Goal: Task Accomplishment & Management: Complete application form

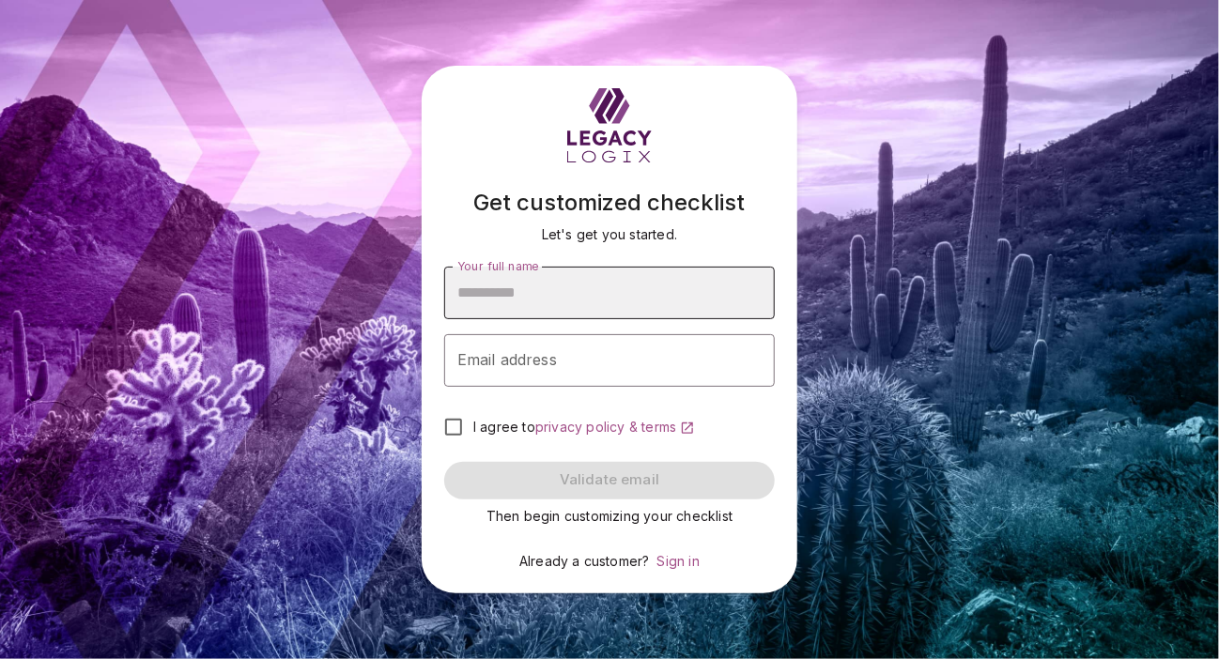
click at [518, 309] on input "Your full name" at bounding box center [609, 293] width 331 height 53
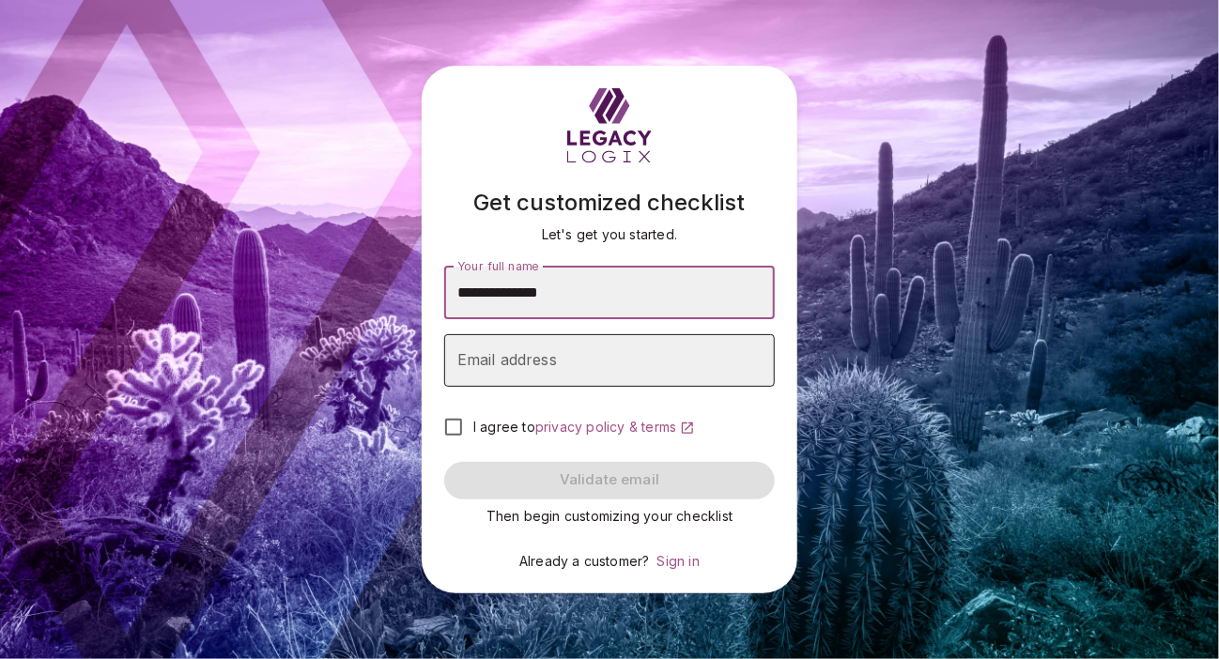
type input "**********"
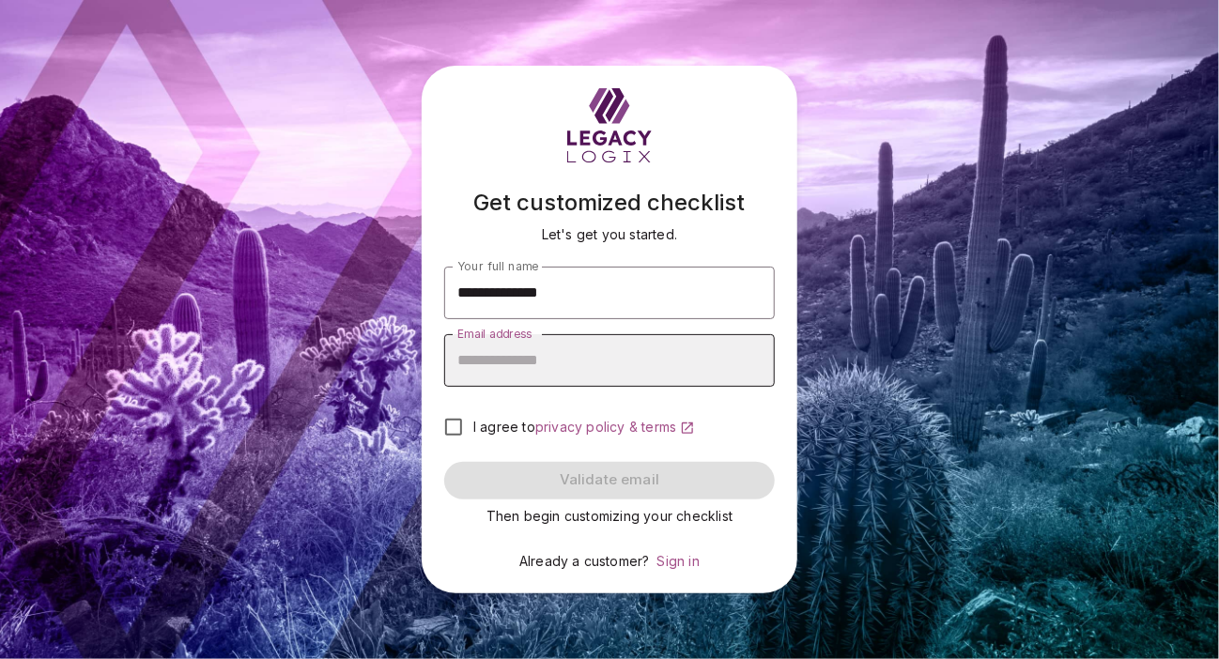
click at [490, 377] on input "Email address" at bounding box center [609, 360] width 331 height 53
type input "**********"
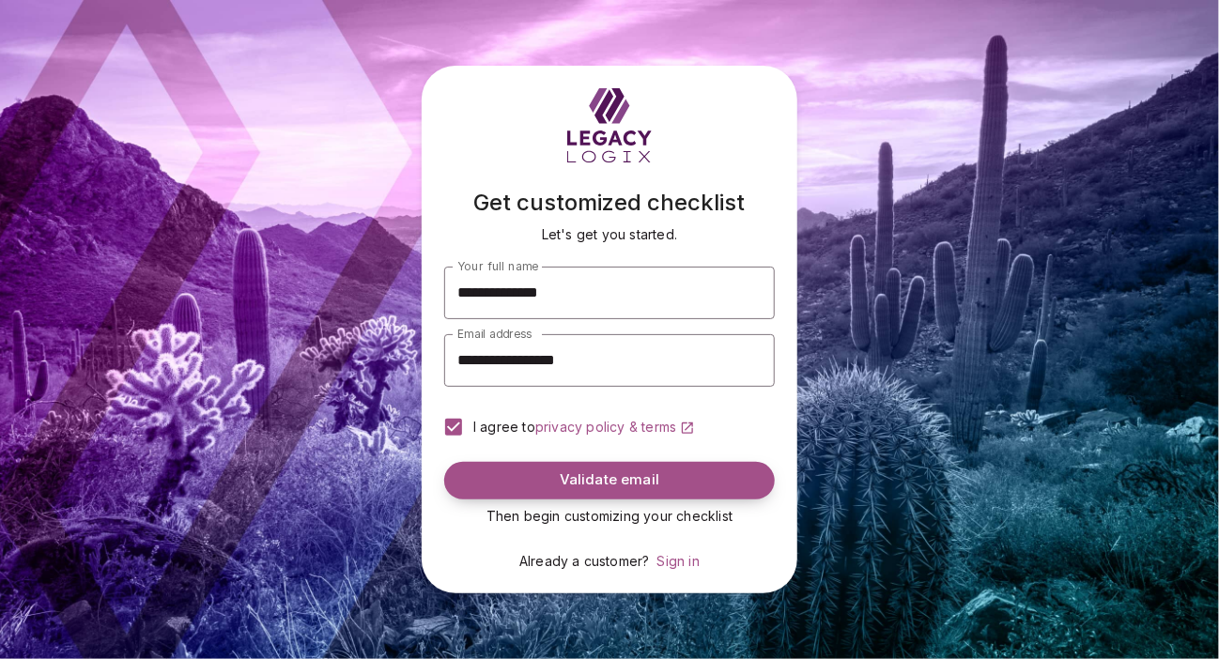
click at [528, 470] on button "Validate email" at bounding box center [609, 481] width 331 height 38
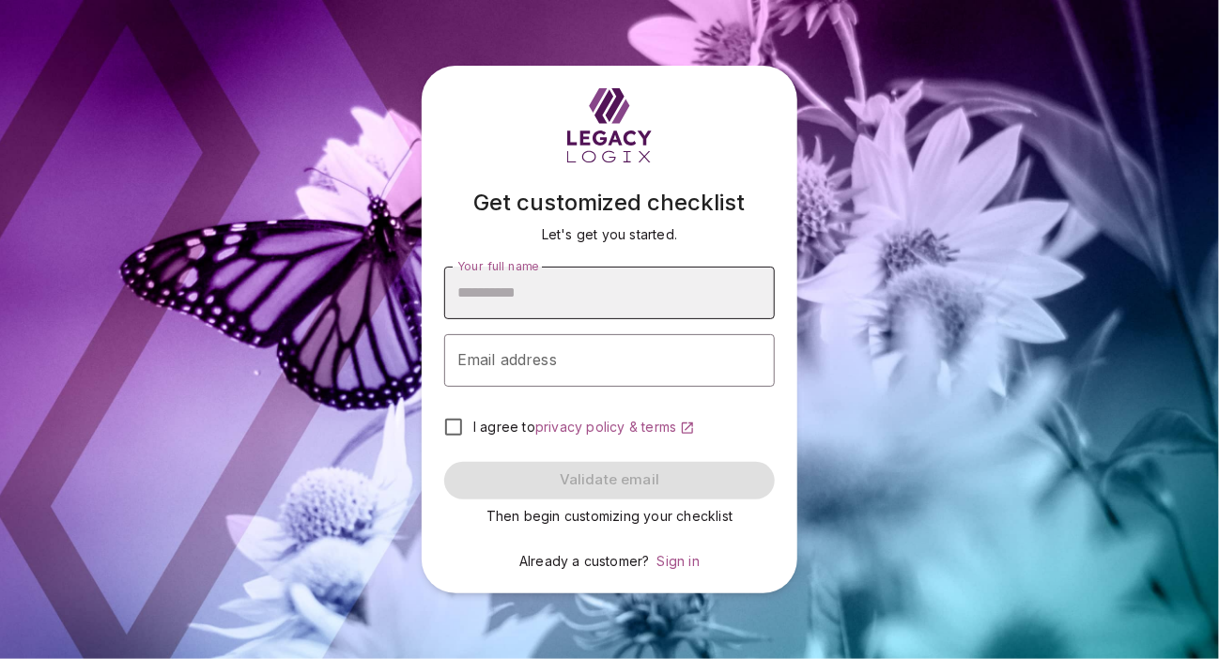
click at [529, 293] on input "Your full name" at bounding box center [609, 293] width 331 height 53
type input "**********"
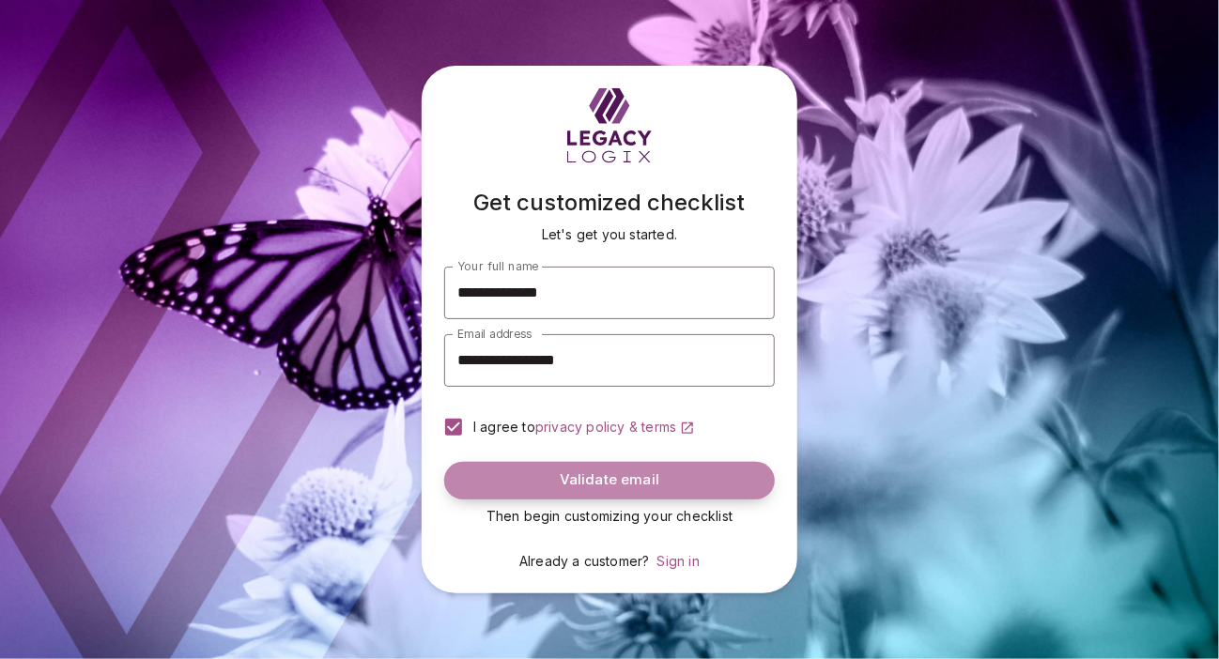
click at [563, 481] on span "Validate email" at bounding box center [610, 480] width 100 height 18
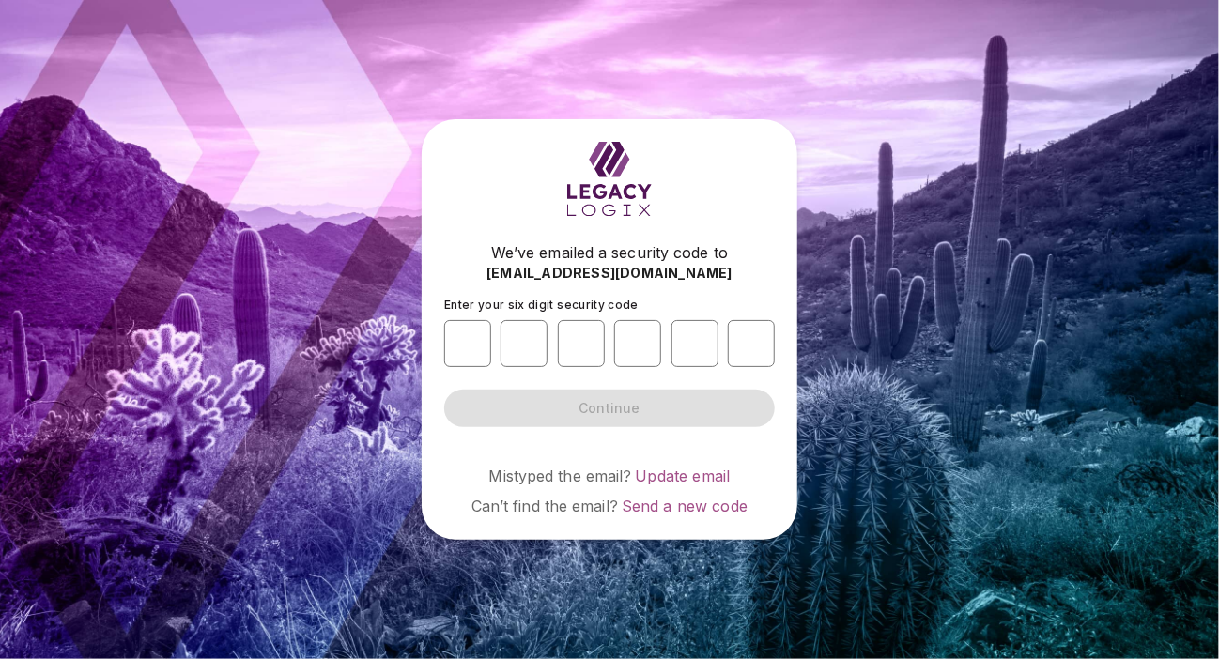
type input "*"
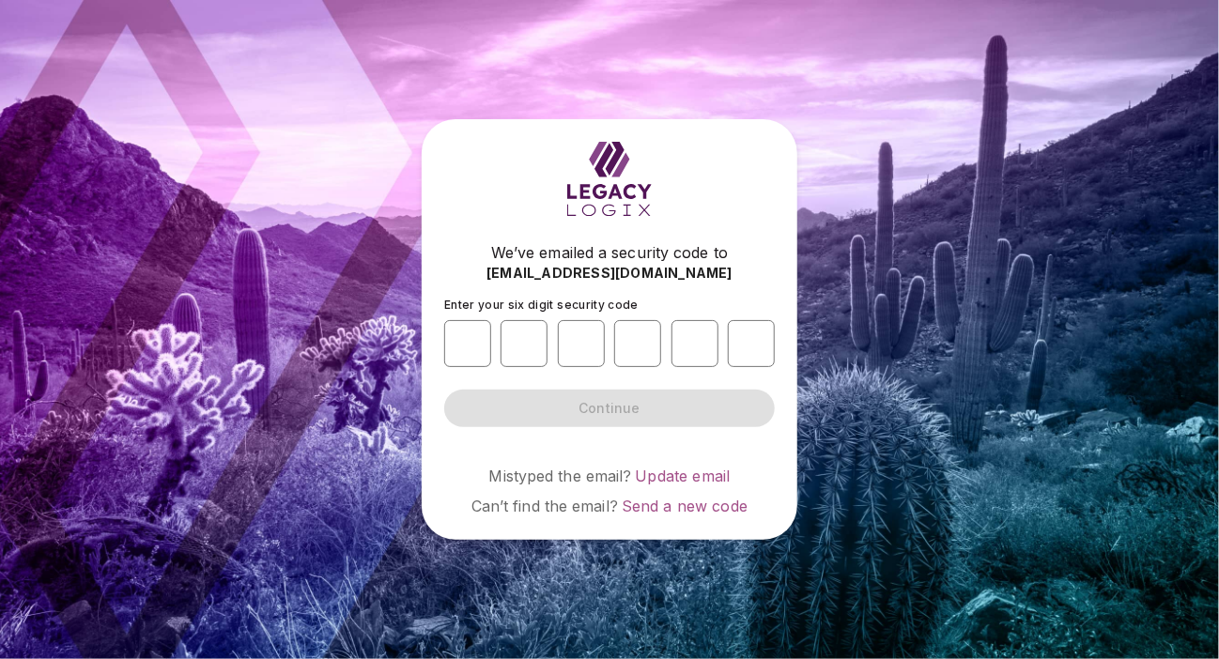
type input "*"
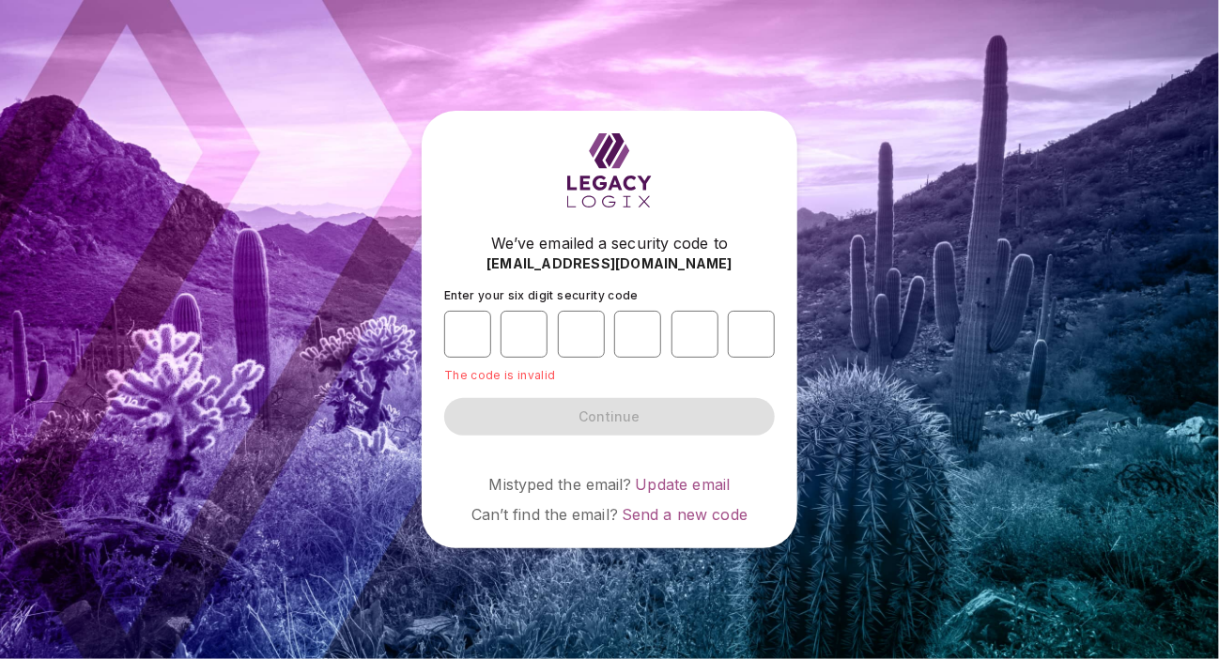
click at [553, 414] on form "Enter your six digit security code * * * * * * The code is invalid Continue" at bounding box center [609, 361] width 331 height 147
click at [468, 331] on input "*" at bounding box center [467, 334] width 47 height 47
type input "*"
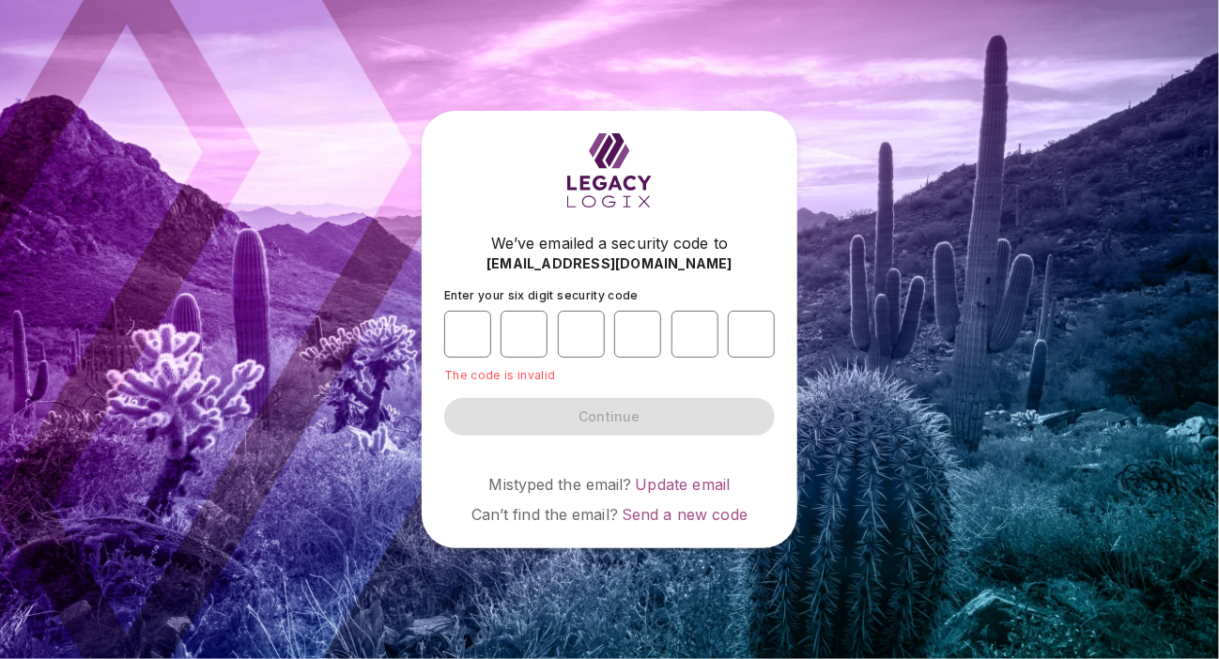
type input "*"
click at [683, 360] on div "* * * * * *" at bounding box center [609, 334] width 331 height 62
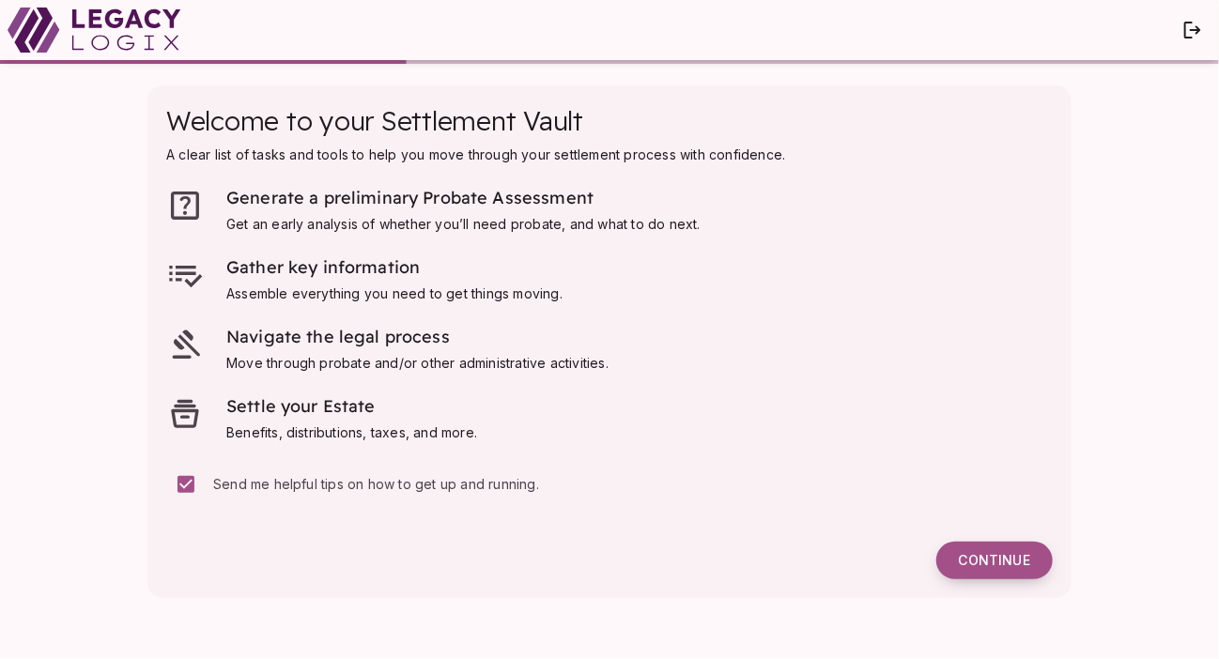
click at [992, 561] on span "Continue" at bounding box center [994, 560] width 71 height 17
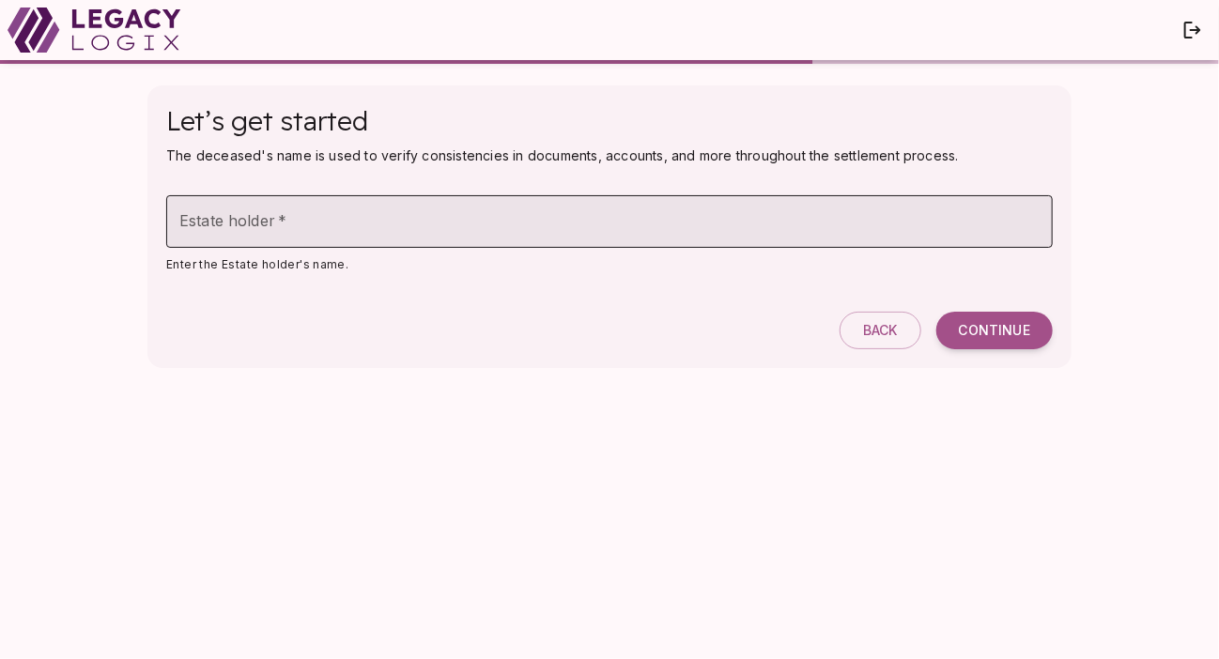
click at [275, 213] on input "Estate holder   *" at bounding box center [609, 221] width 887 height 53
type input "**********"
click at [996, 332] on span "Continue" at bounding box center [994, 330] width 71 height 17
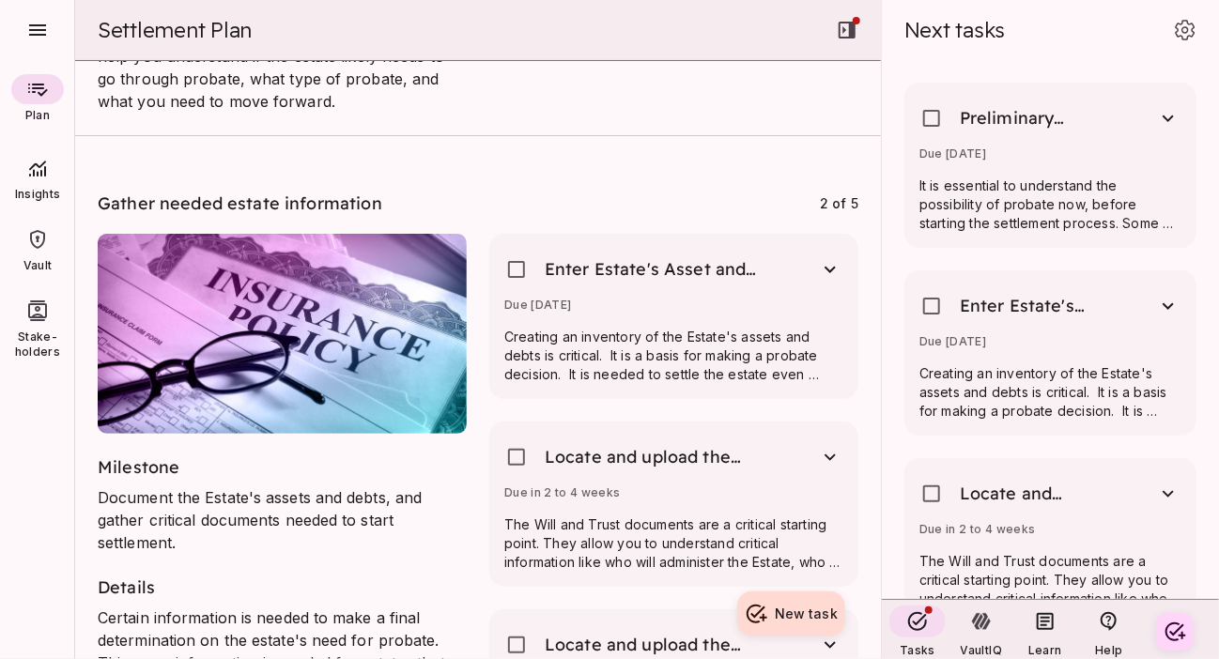
scroll to position [563, 0]
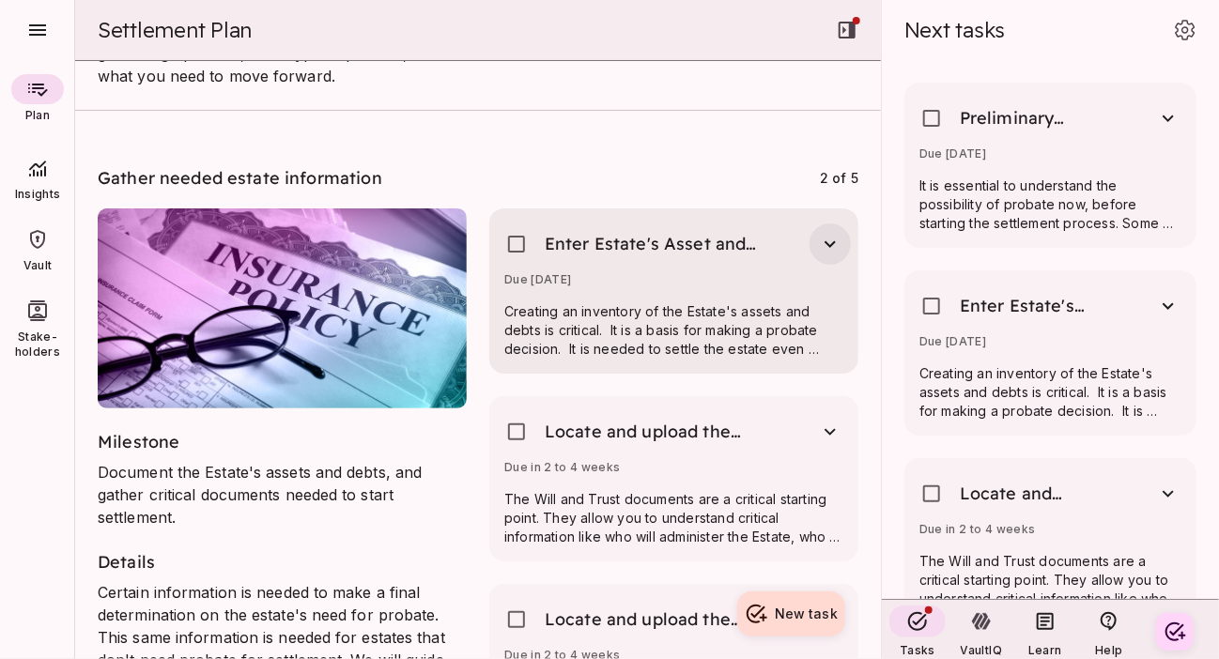
click at [820, 233] on icon "button" at bounding box center [830, 244] width 23 height 23
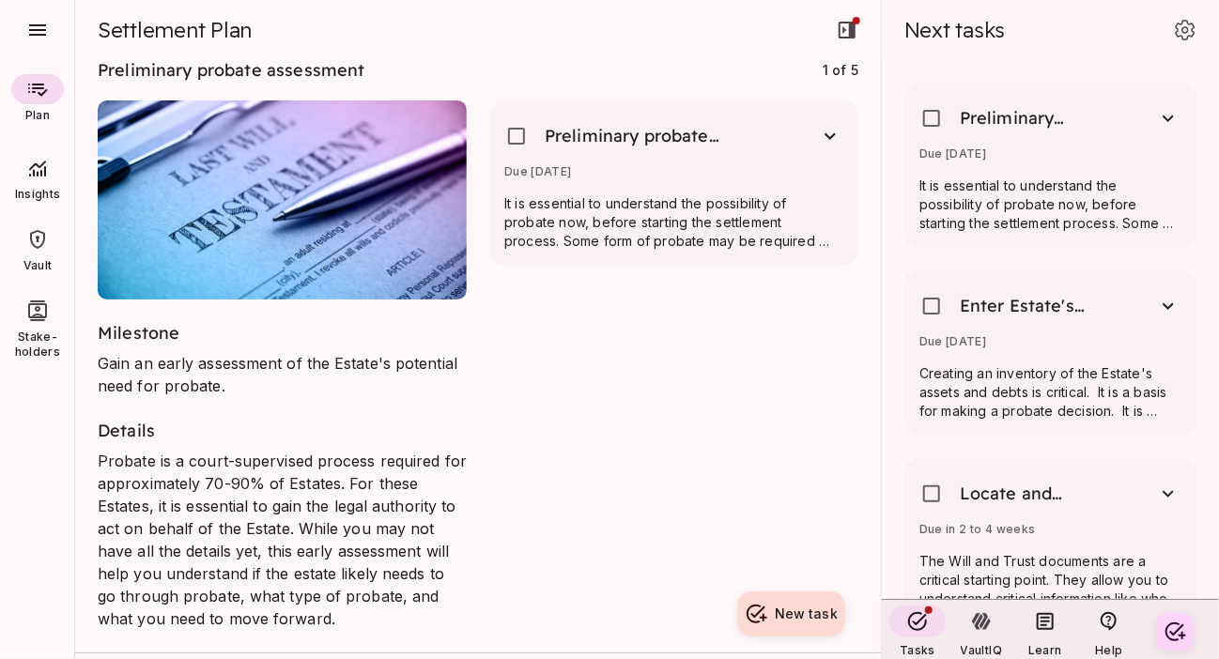
scroll to position [0, 0]
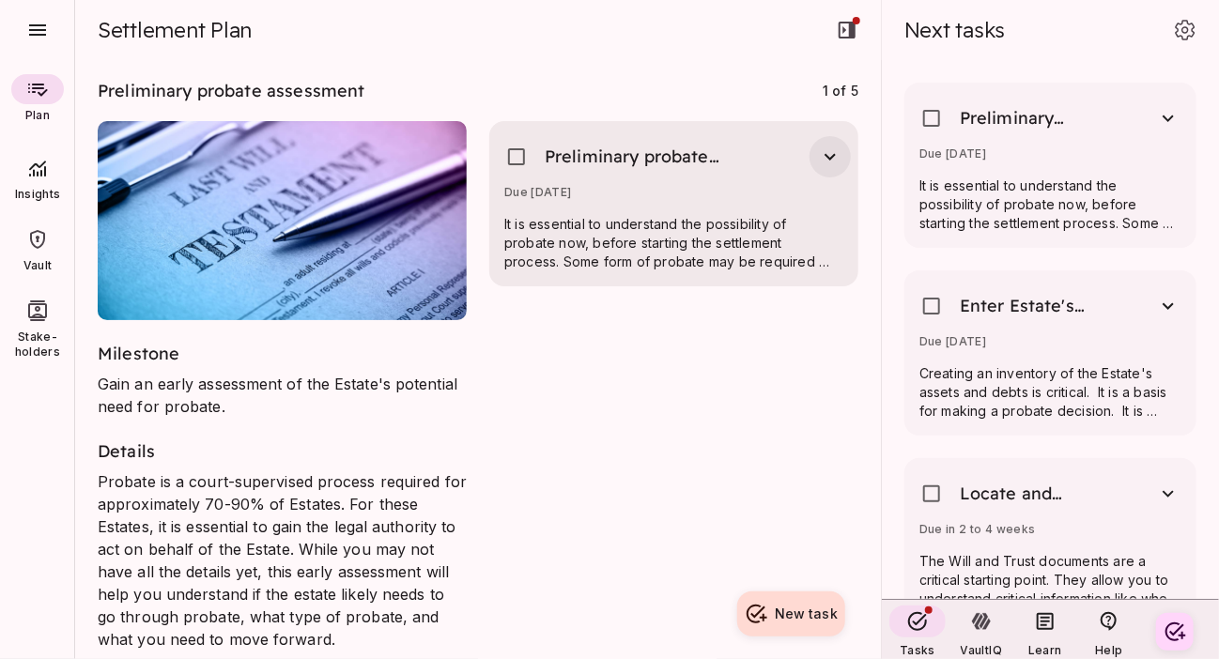
click at [819, 147] on icon "button" at bounding box center [830, 157] width 23 height 23
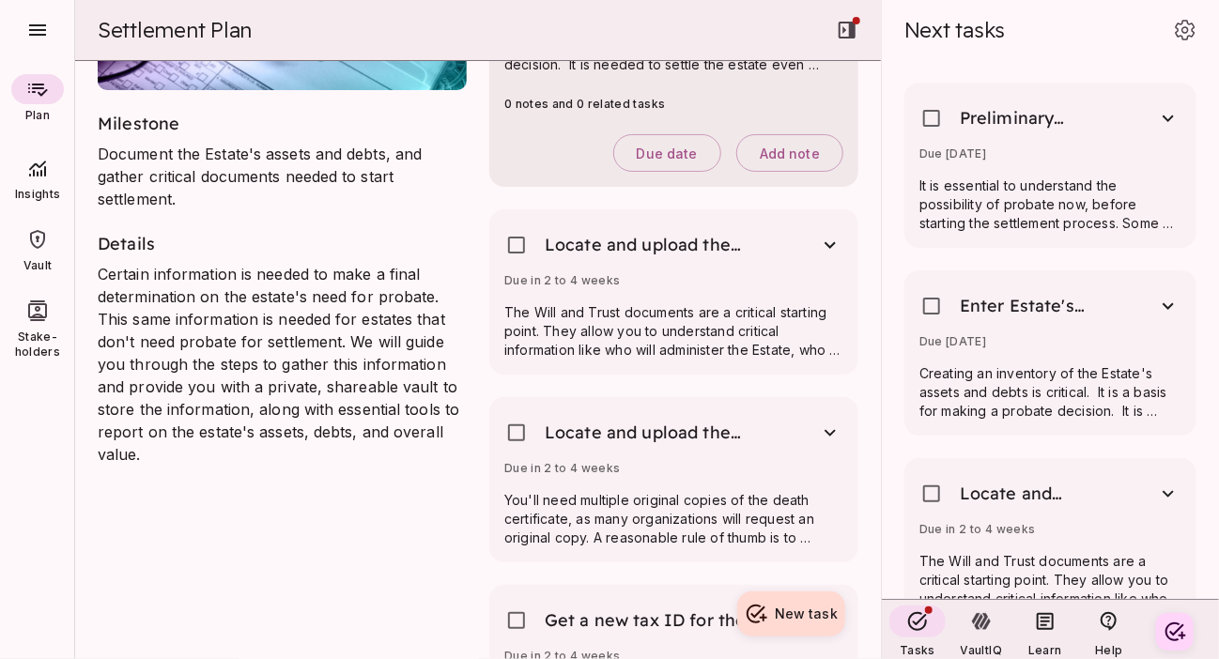
scroll to position [939, 0]
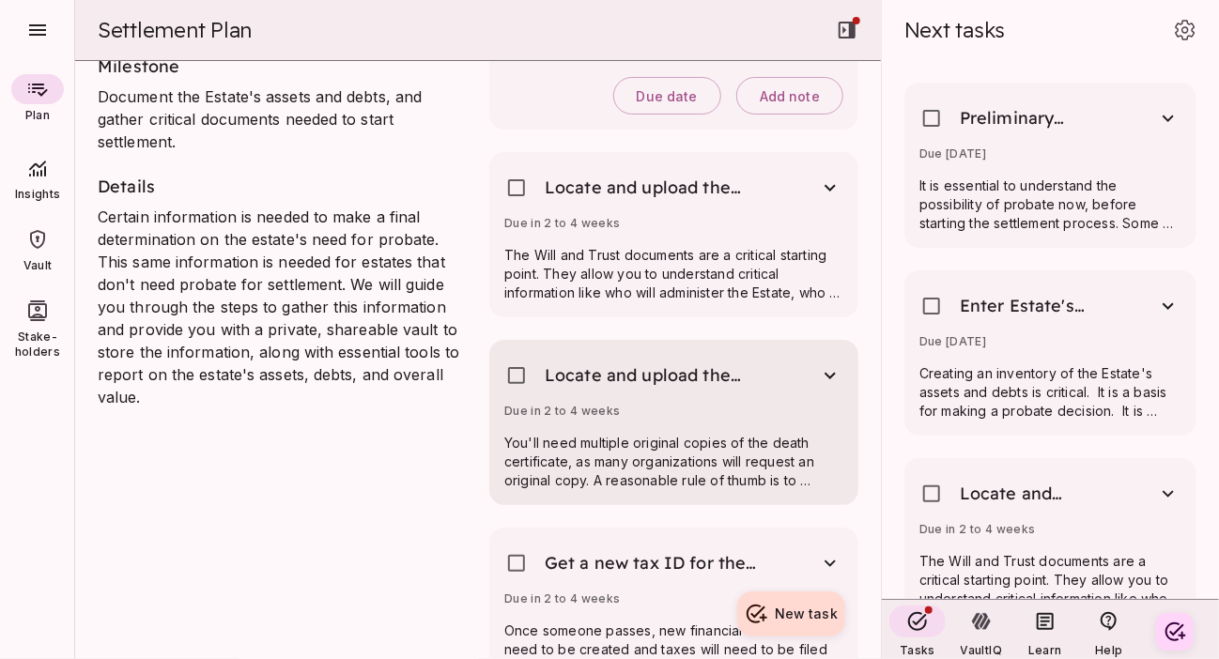
click at [695, 449] on p "You'll need multiple original copies of the death certificate, as many organiza…" at bounding box center [673, 462] width 339 height 56
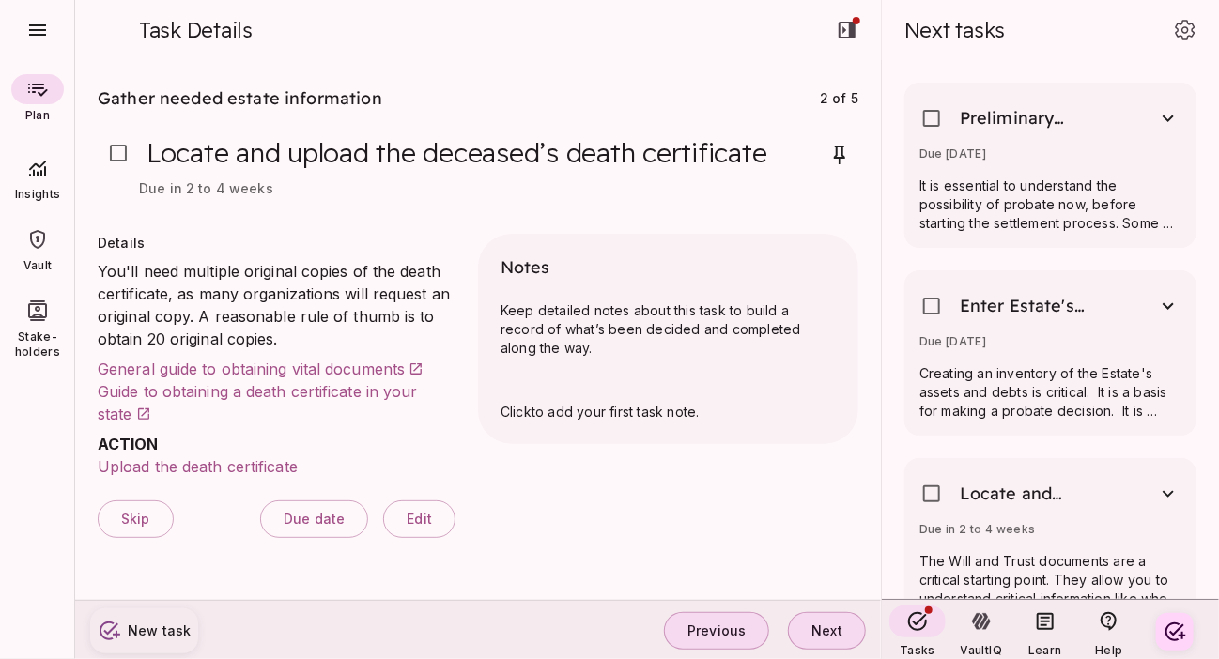
scroll to position [0, 0]
